Goal: Download file/media

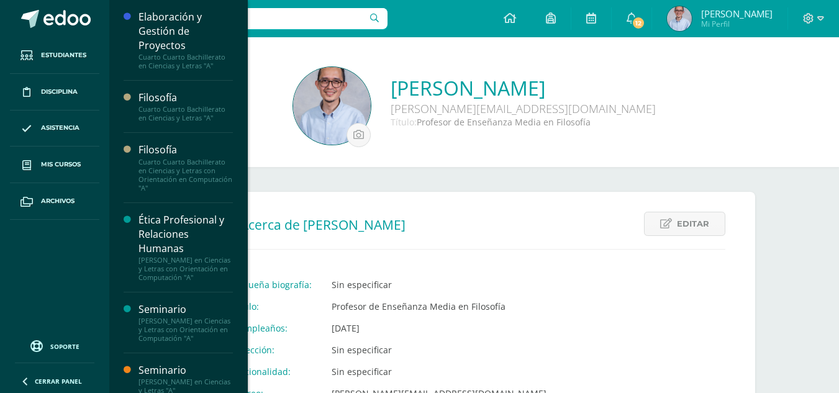
scroll to position [82, 0]
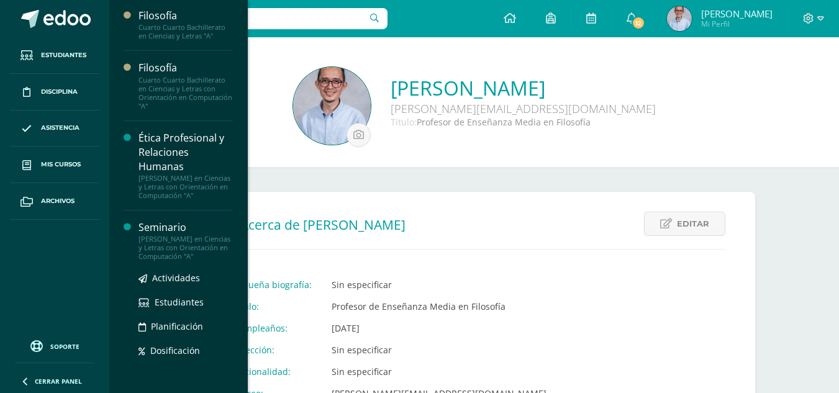
click at [161, 235] on div "Seminario" at bounding box center [185, 227] width 94 height 14
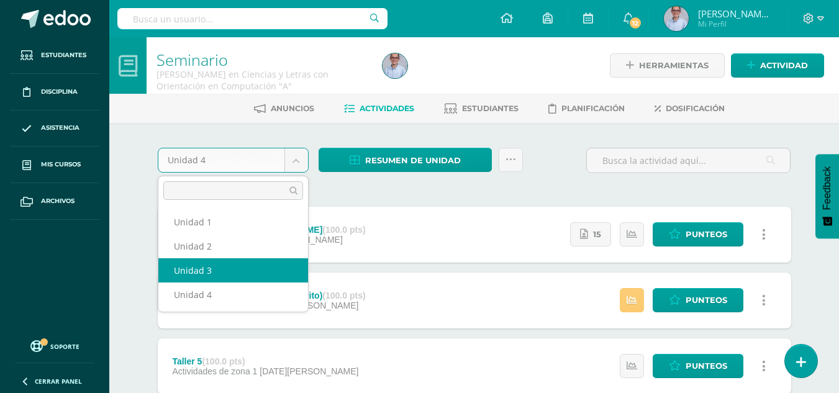
select select "Unidad 3"
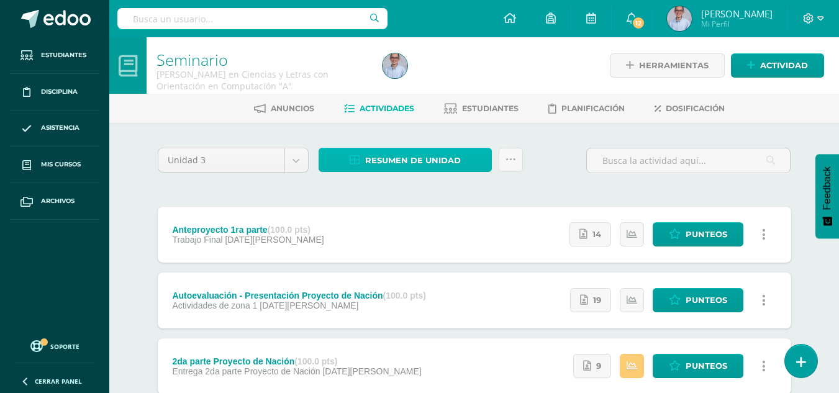
click at [385, 161] on span "Resumen de unidad" at bounding box center [413, 160] width 96 height 23
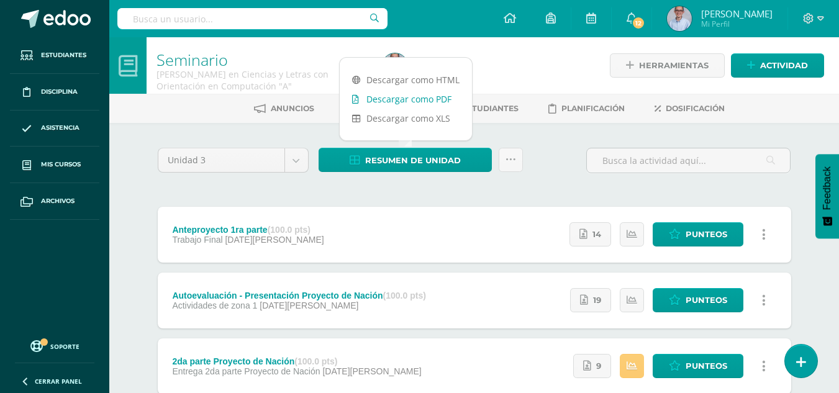
click at [390, 100] on link "Descargar como PDF" at bounding box center [406, 98] width 132 height 19
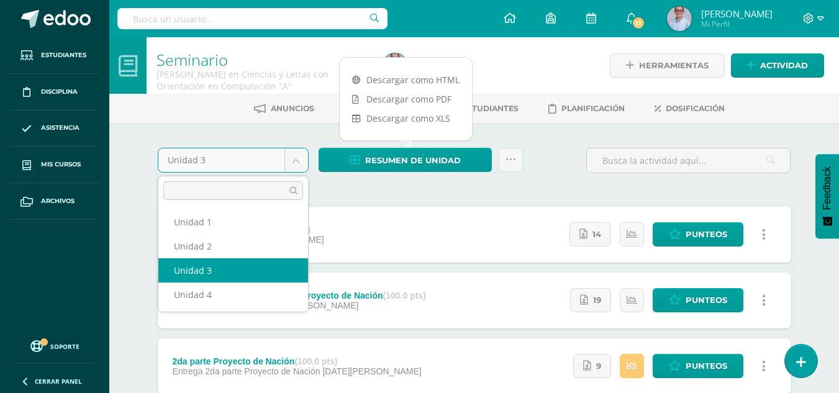
click at [299, 162] on body "Estudiantes Disciplina Asistencia Mis cursos Archivos Soporte Ayuda Reportar un…" at bounding box center [419, 271] width 839 height 543
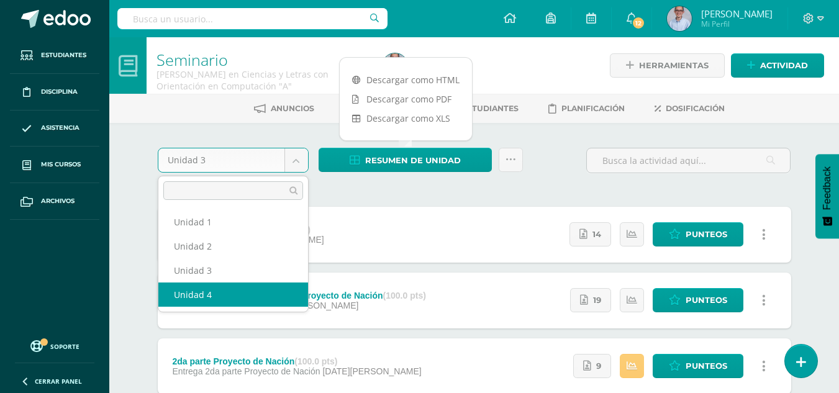
select select "Unidad 4"
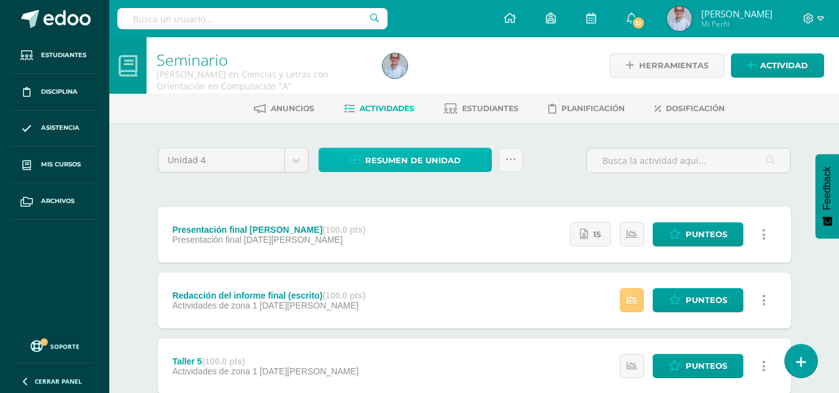
click at [415, 156] on span "Resumen de unidad" at bounding box center [413, 160] width 96 height 23
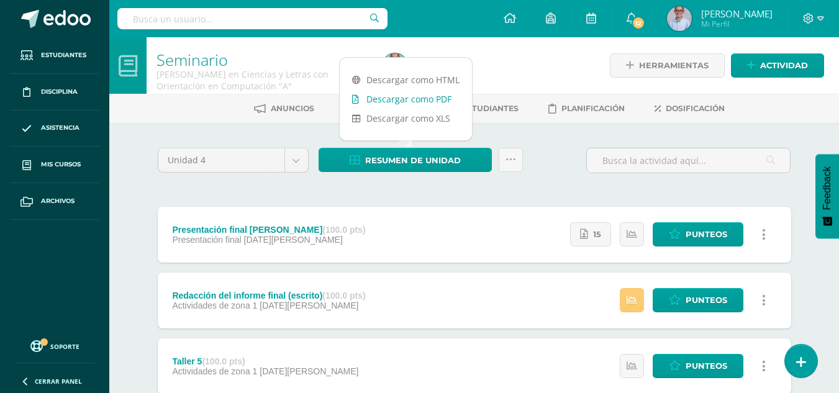
click at [399, 96] on link "Descargar como PDF" at bounding box center [406, 98] width 132 height 19
